Goal: Task Accomplishment & Management: Manage account settings

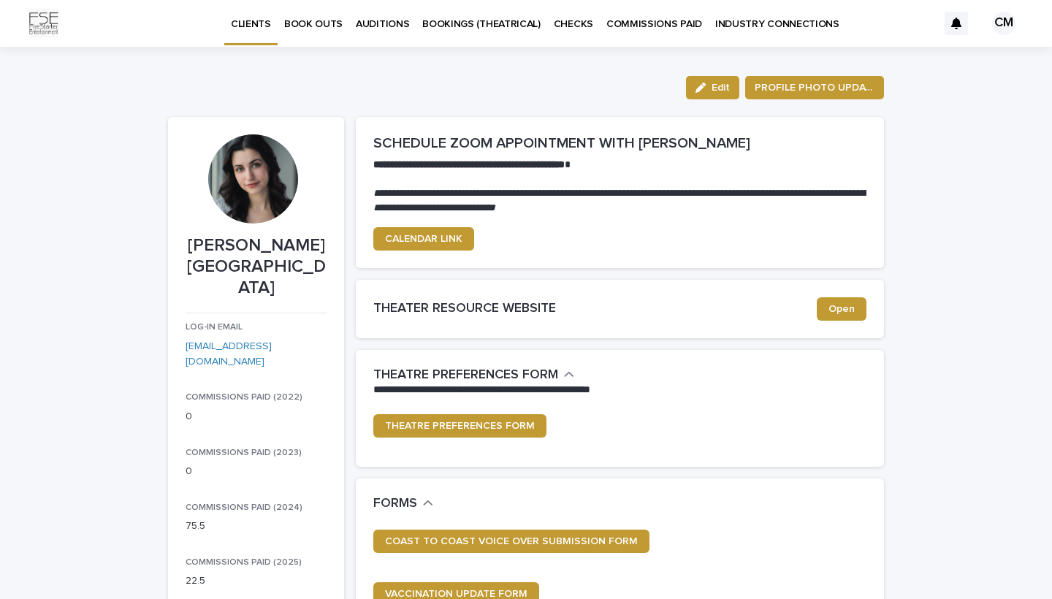
click at [365, 20] on p "AUDITIONS" at bounding box center [382, 15] width 53 height 31
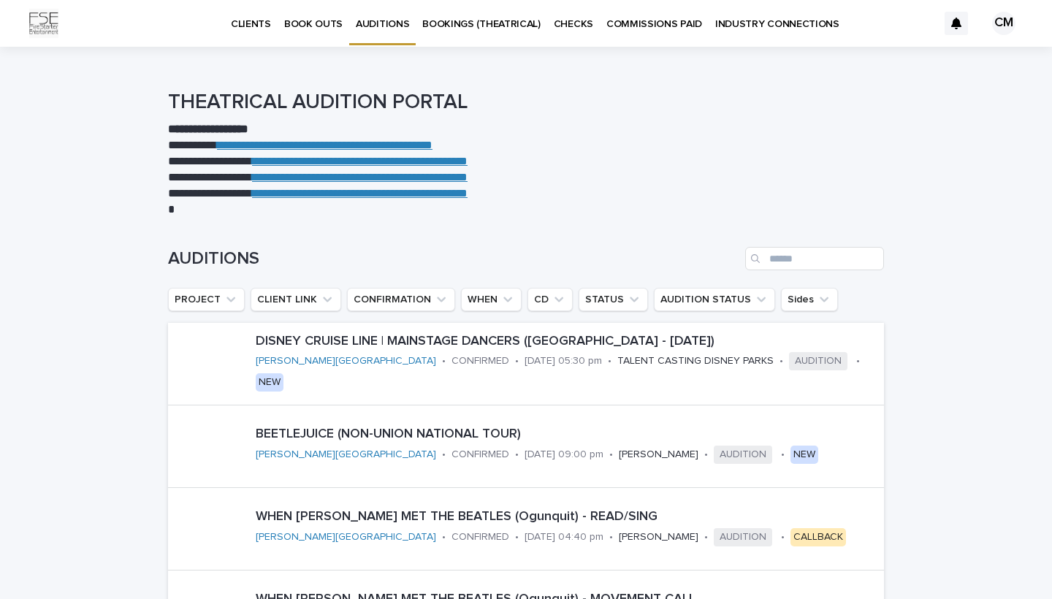
click at [329, 22] on p "BOOK OUTS" at bounding box center [313, 15] width 58 height 31
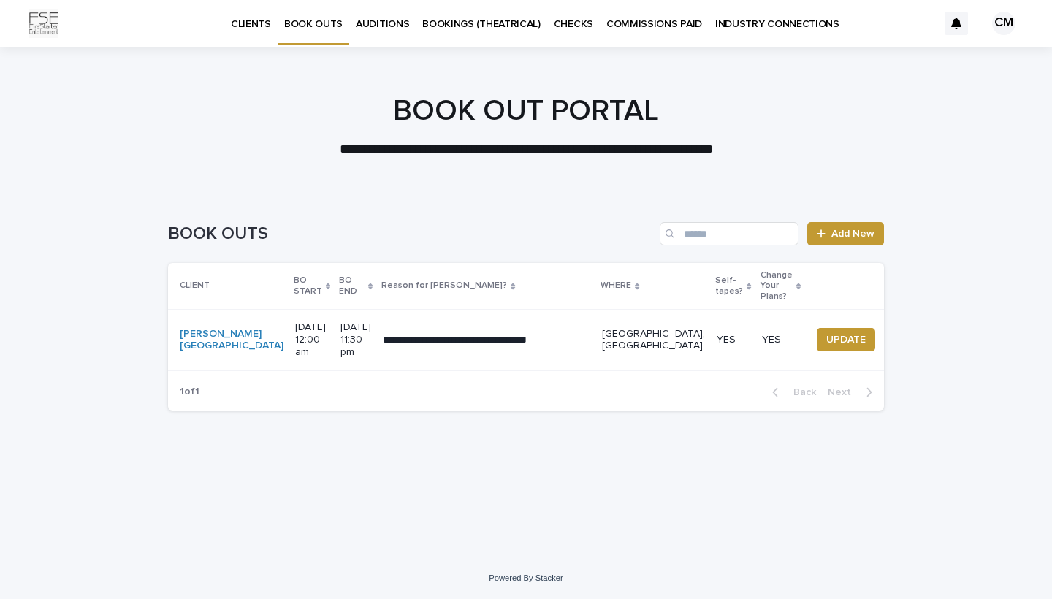
click at [797, 283] on icon at bounding box center [799, 286] width 4 height 7
click at [797, 283] on icon at bounding box center [799, 284] width 4 height 3
click at [906, 289] on div "**********" at bounding box center [526, 375] width 1052 height 365
click at [717, 334] on p "YES" at bounding box center [733, 340] width 33 height 12
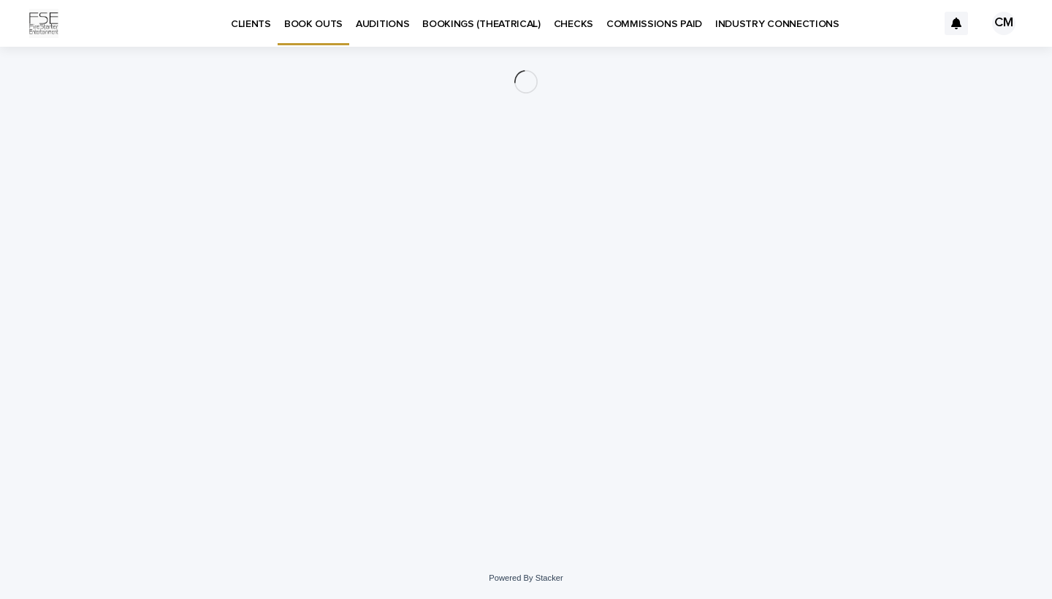
click at [304, 26] on p "BOOK OUTS" at bounding box center [313, 15] width 58 height 31
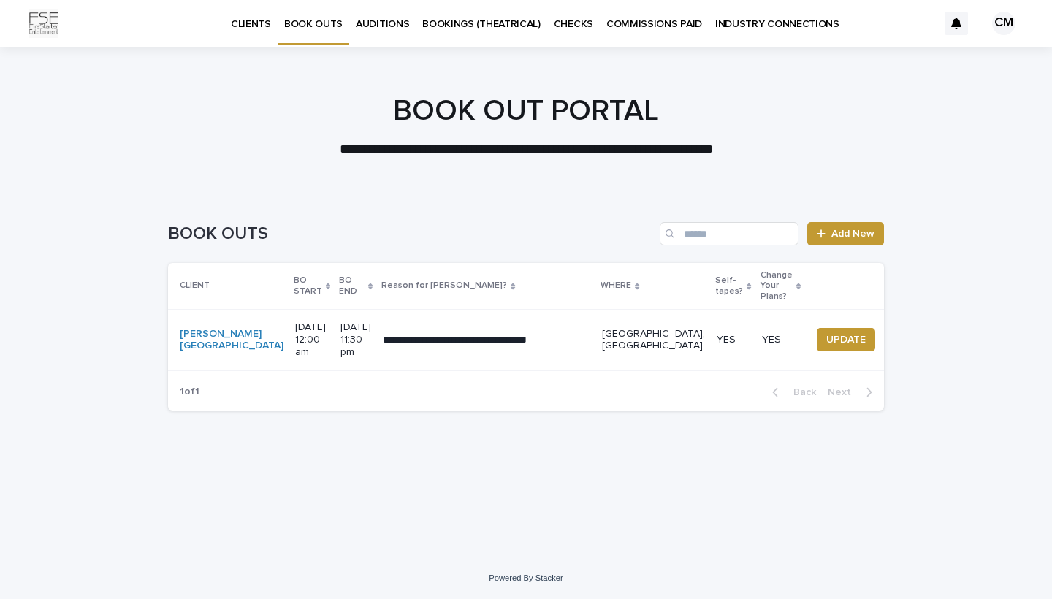
click at [243, 22] on p "CLIENTS" at bounding box center [251, 15] width 40 height 31
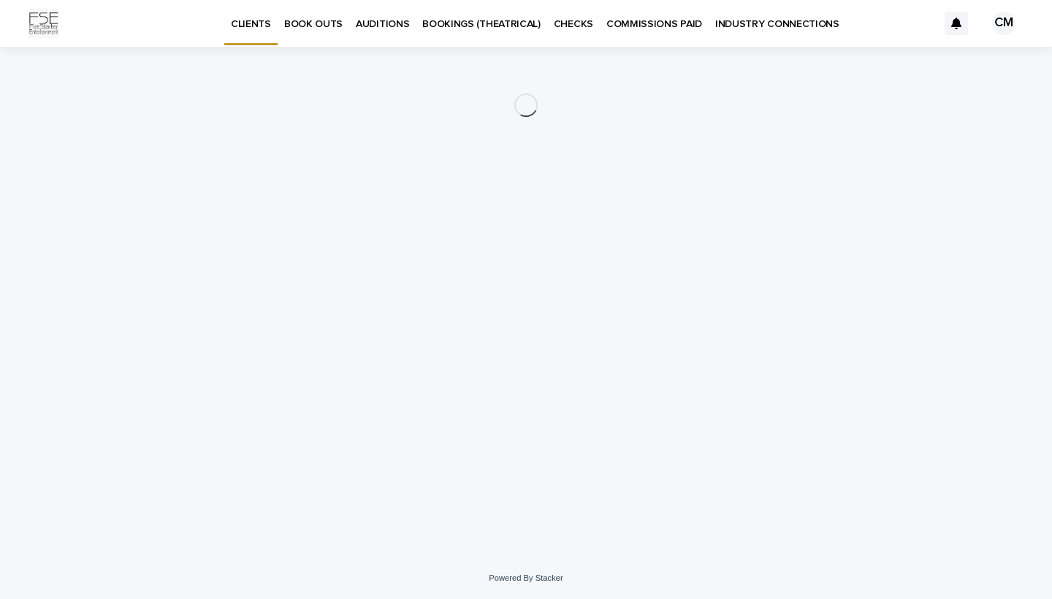
click at [520, 23] on p "BOOKINGS (THEATRICAL)" at bounding box center [481, 15] width 118 height 31
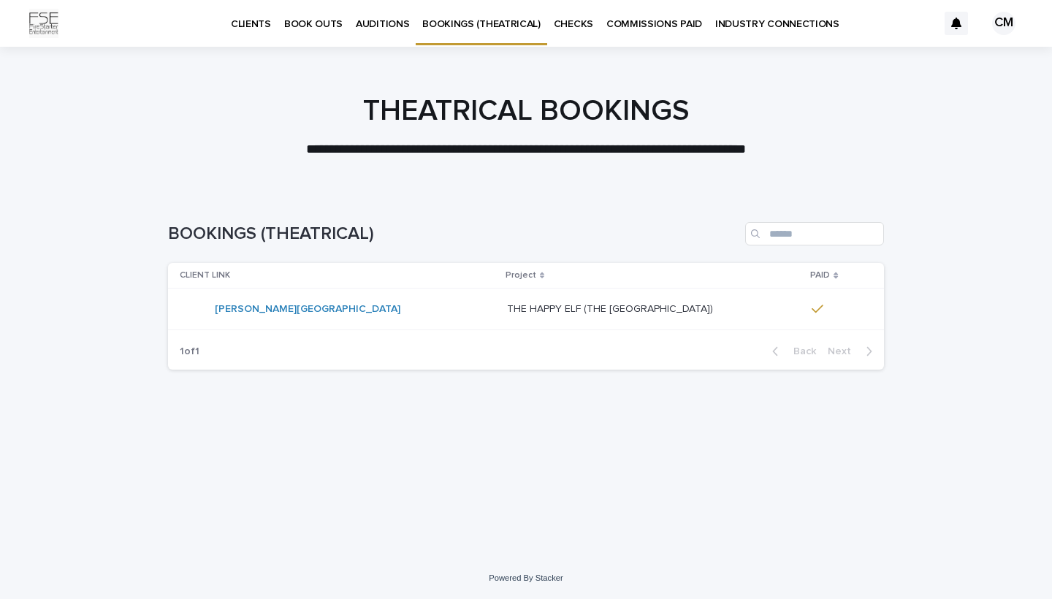
click at [241, 26] on p "CLIENTS" at bounding box center [251, 15] width 40 height 31
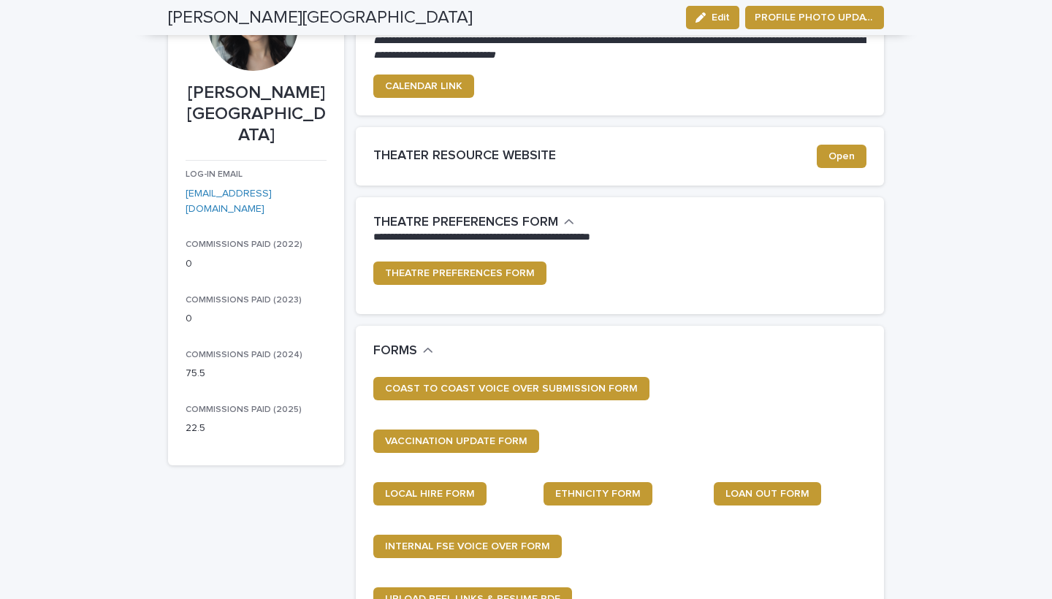
scroll to position [47, 0]
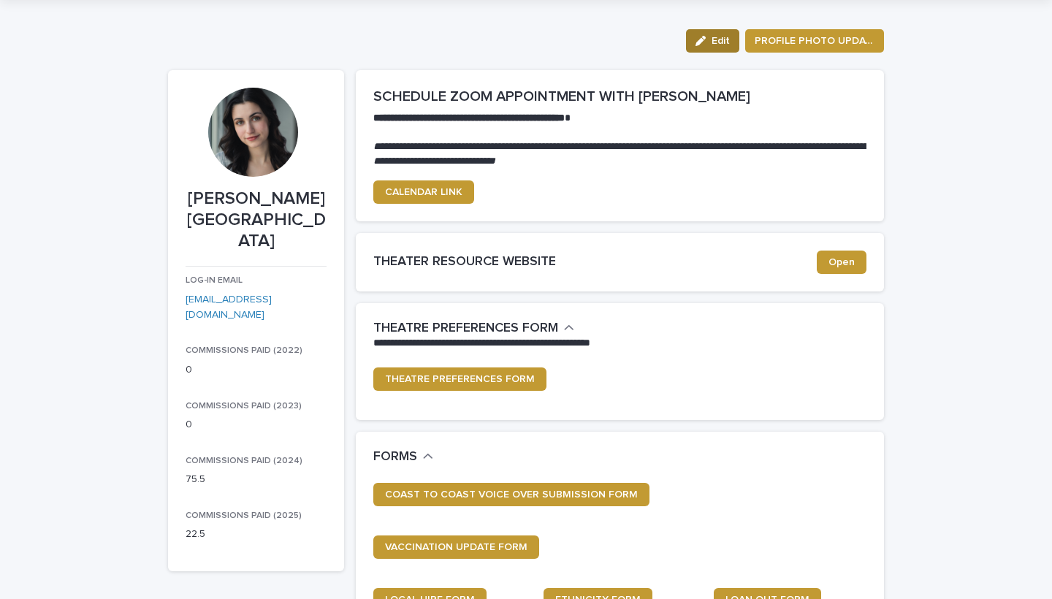
click at [718, 37] on span "Edit" at bounding box center [721, 41] width 18 height 10
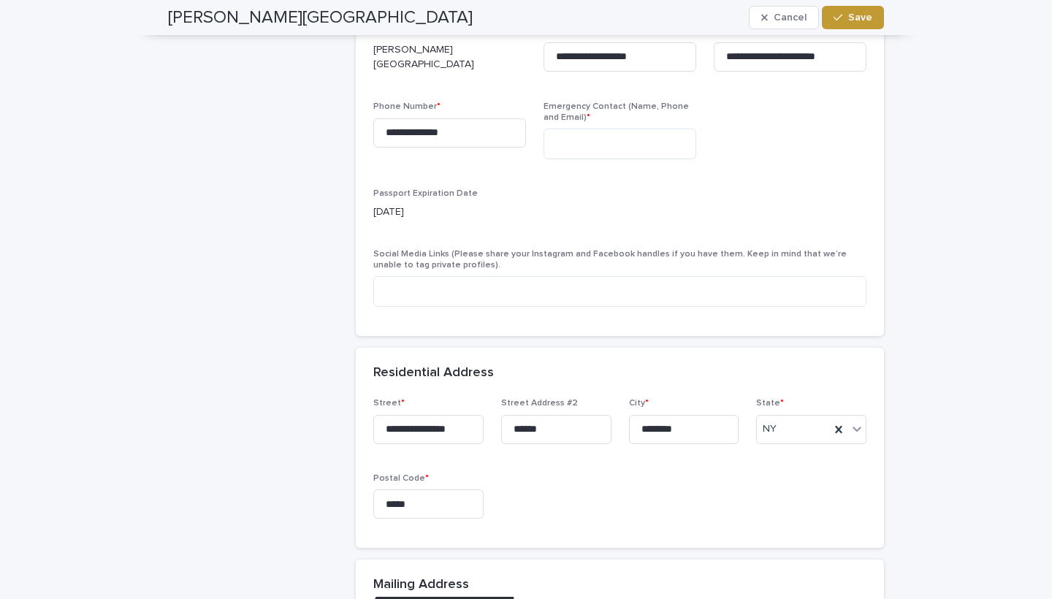
scroll to position [913, 0]
click at [460, 285] on textarea at bounding box center [619, 290] width 493 height 31
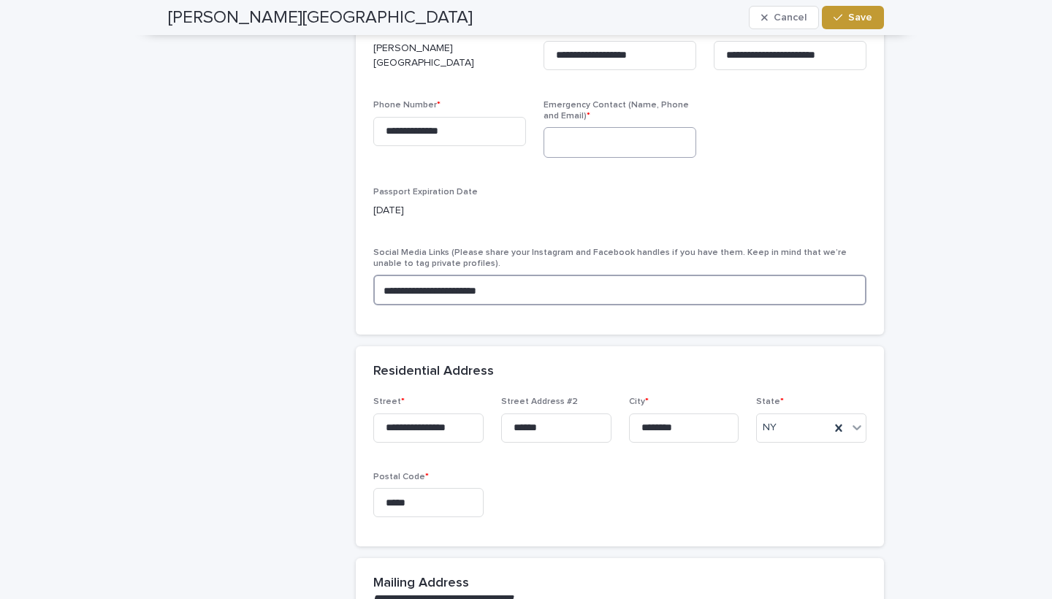
type textarea "**********"
click at [589, 143] on textarea at bounding box center [620, 142] width 153 height 31
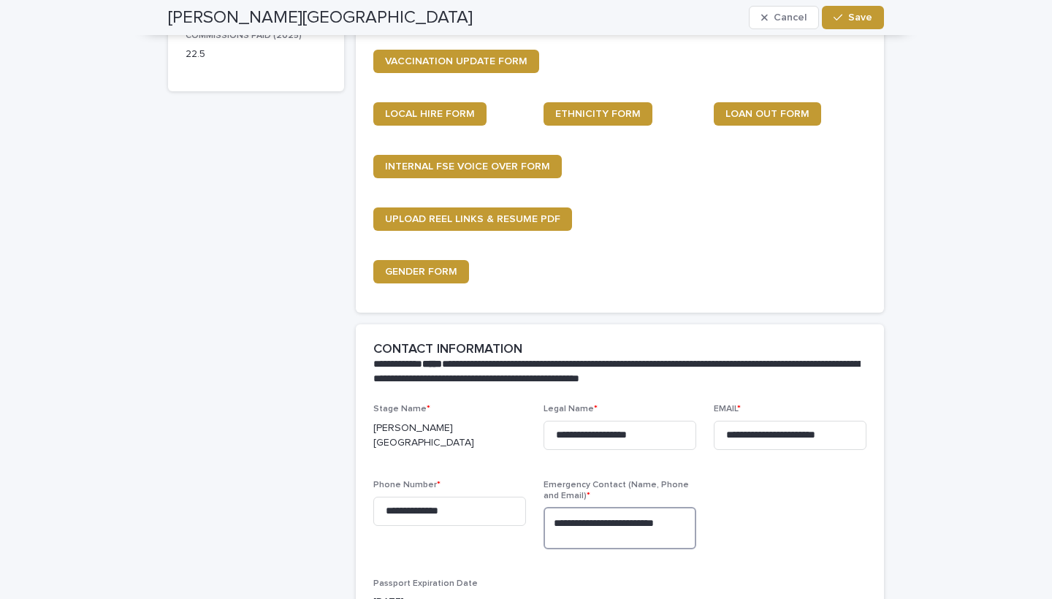
scroll to position [534, 0]
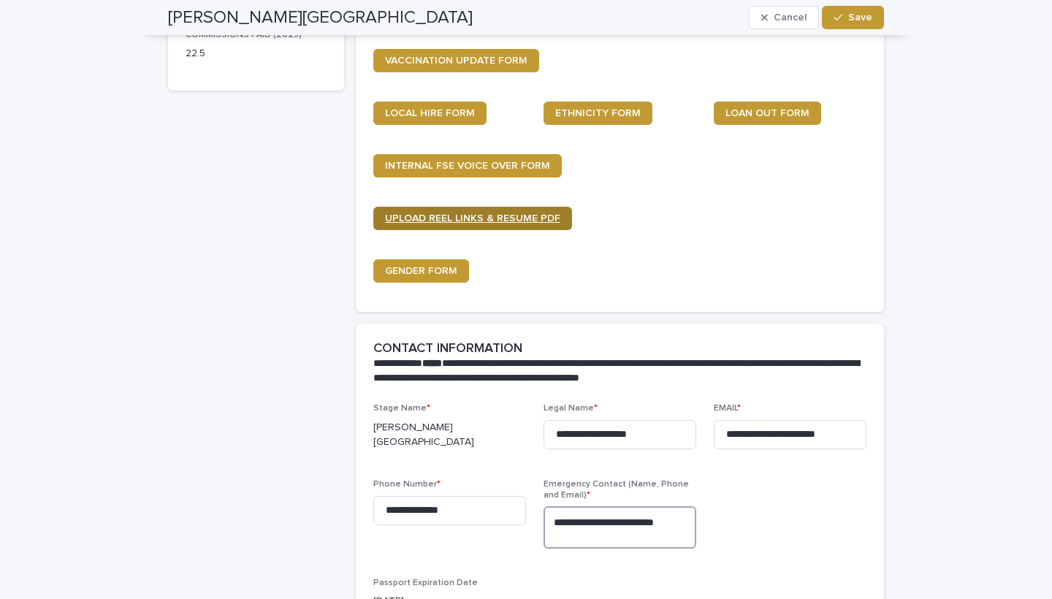
type textarea "**********"
click at [504, 217] on span "UPLOAD REEL LINKS & RESUME PDF" at bounding box center [472, 218] width 175 height 10
